Goal: Information Seeking & Learning: Learn about a topic

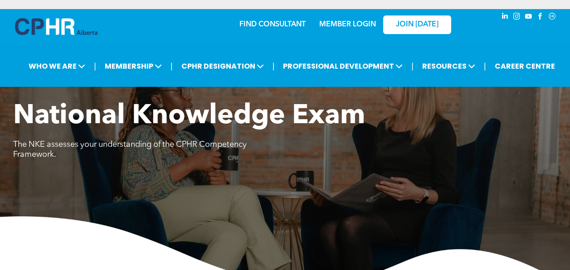
scroll to position [1180, 0]
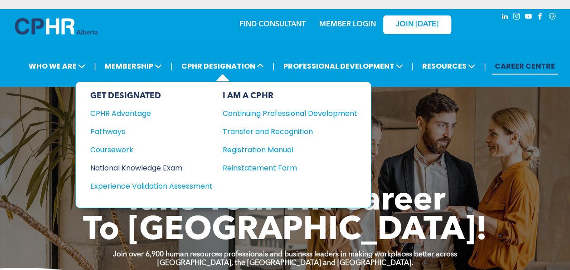
click at [133, 164] on div "National Knowledge Exam" at bounding box center [145, 167] width 110 height 11
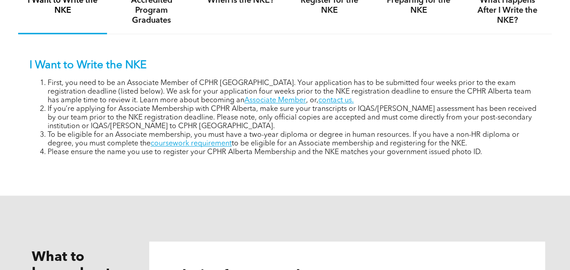
scroll to position [590, 0]
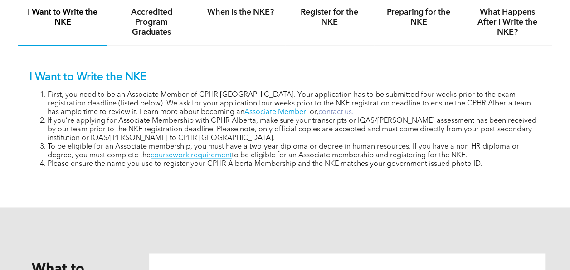
click at [319, 116] on link "contact us." at bounding box center [336, 111] width 35 height 7
